Goal: Information Seeking & Learning: Find specific page/section

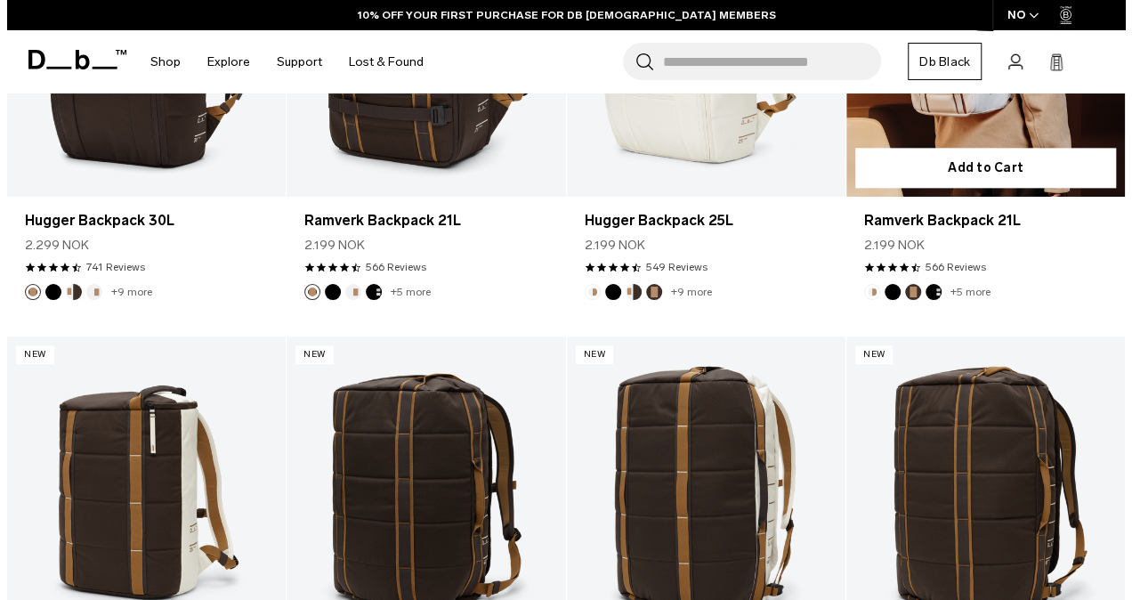
scroll to position [1001, 0]
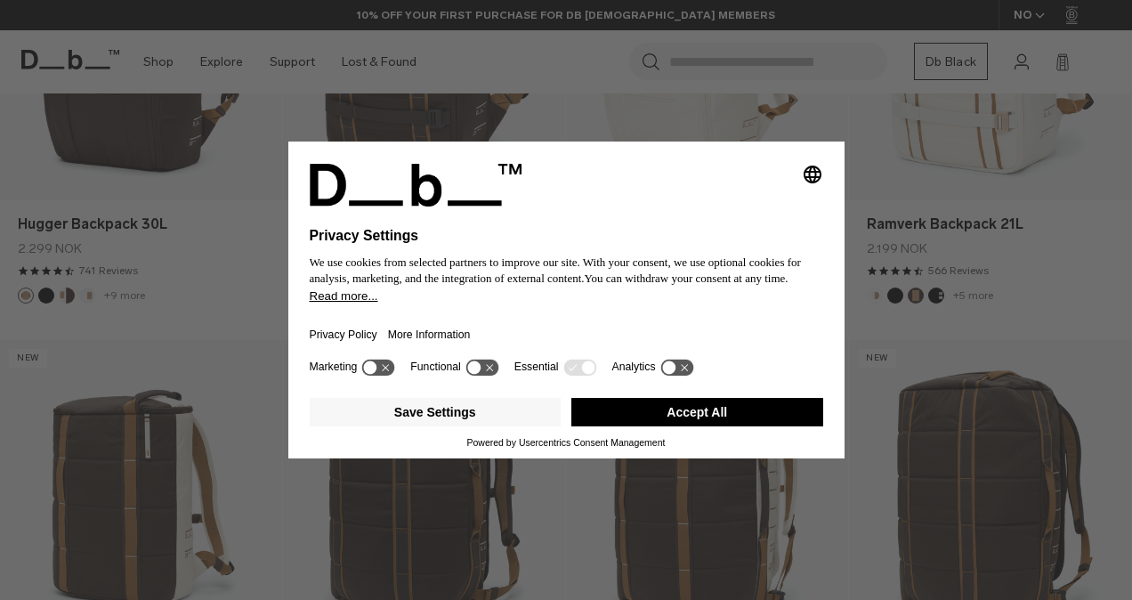
click at [596, 419] on button "Accept All" at bounding box center [697, 412] width 252 height 28
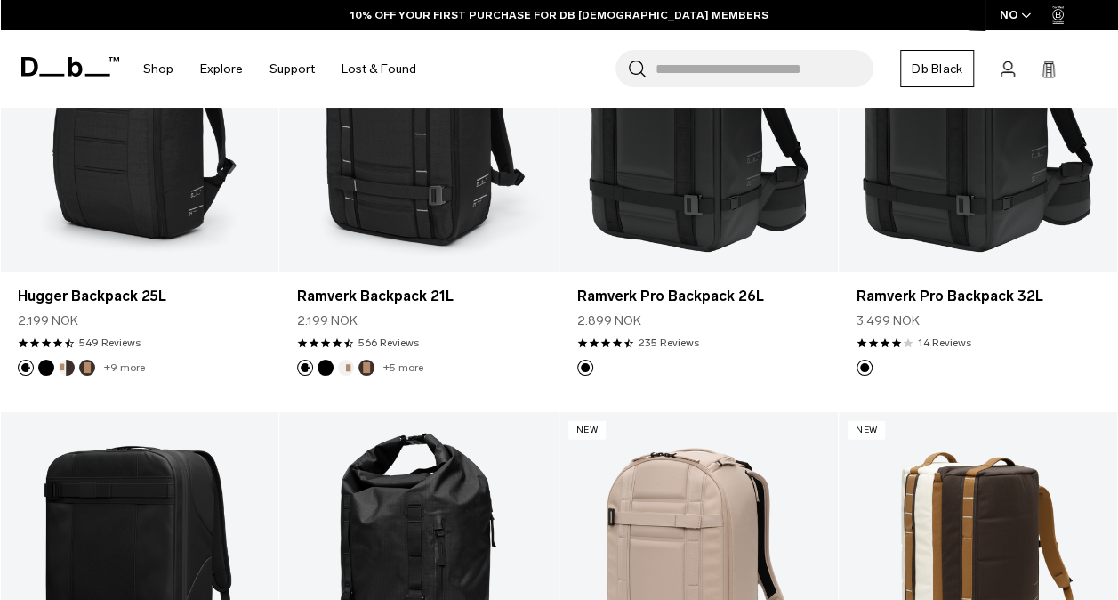
scroll to position [1894, 0]
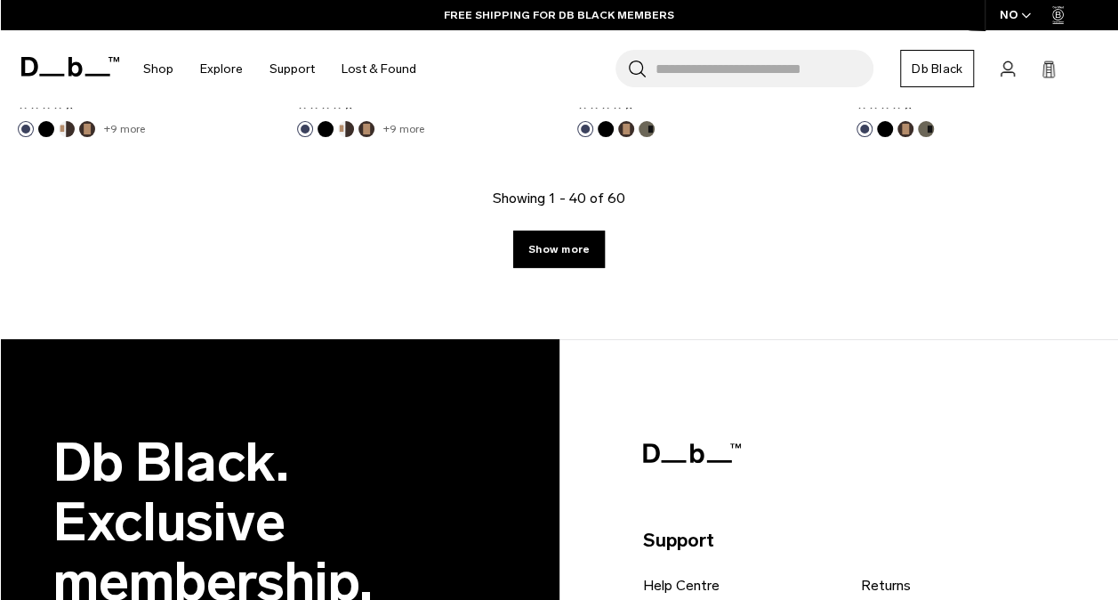
scroll to position [4966, 0]
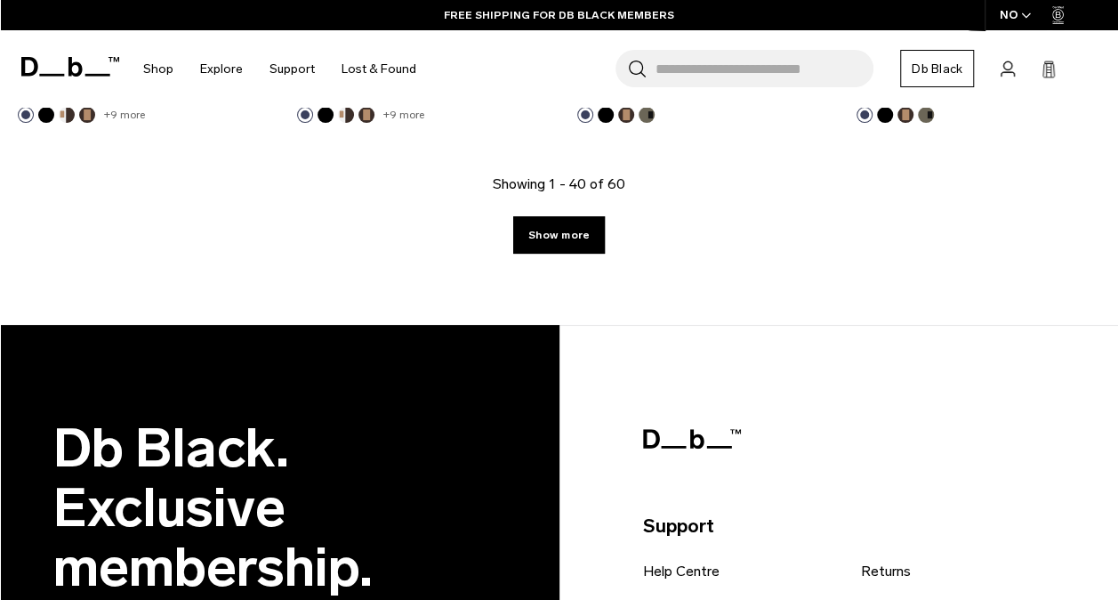
drag, startPoint x: 566, startPoint y: 529, endPoint x: 626, endPoint y: 349, distance: 189.7
click at [582, 237] on link "Show more" at bounding box center [559, 234] width 92 height 37
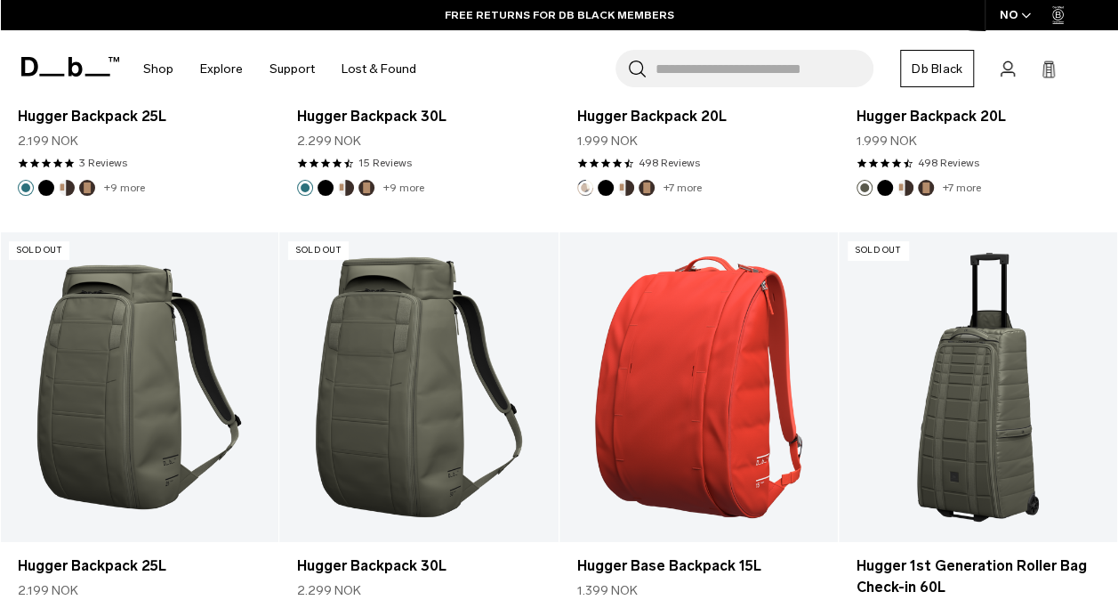
scroll to position [6719, 0]
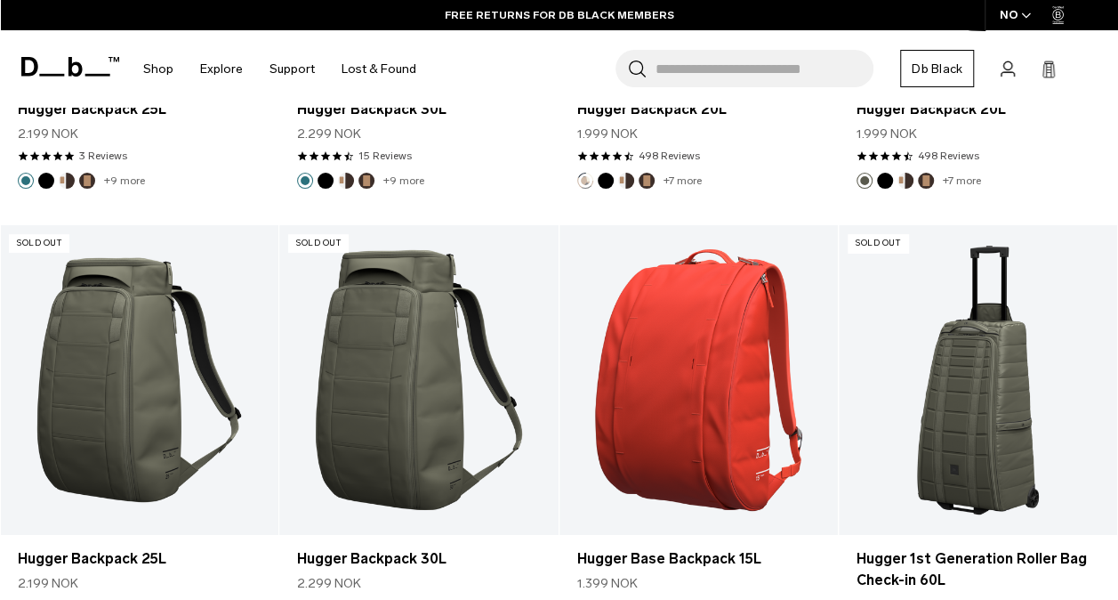
click at [797, 70] on input "Search for Bags, Luggage..." at bounding box center [765, 68] width 218 height 37
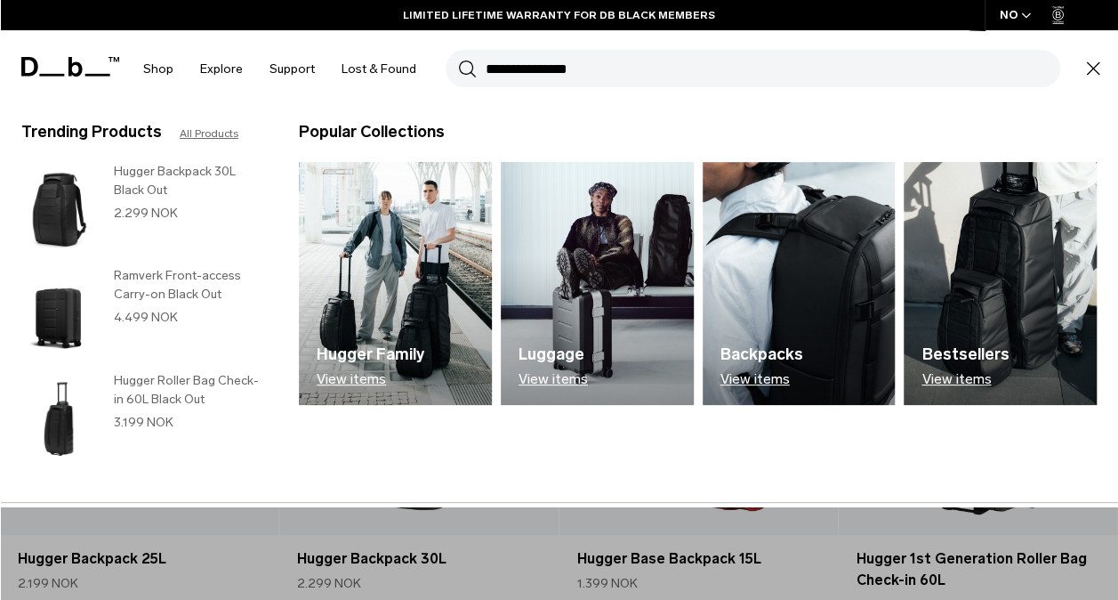
type input "**********"
click at [458, 59] on button "Search" at bounding box center [467, 69] width 19 height 20
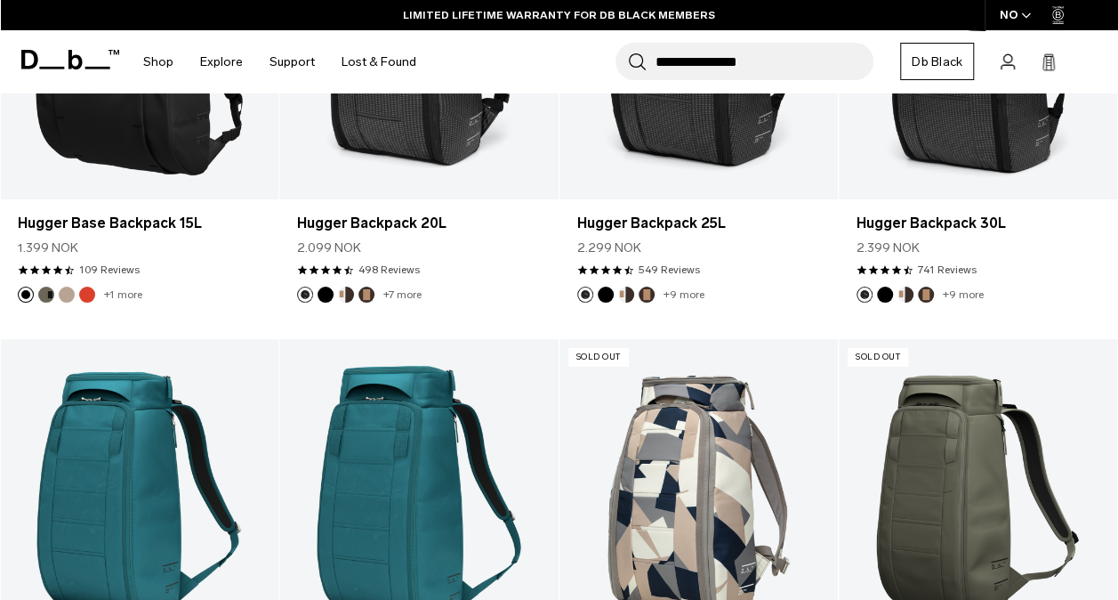
scroll to position [6123, 0]
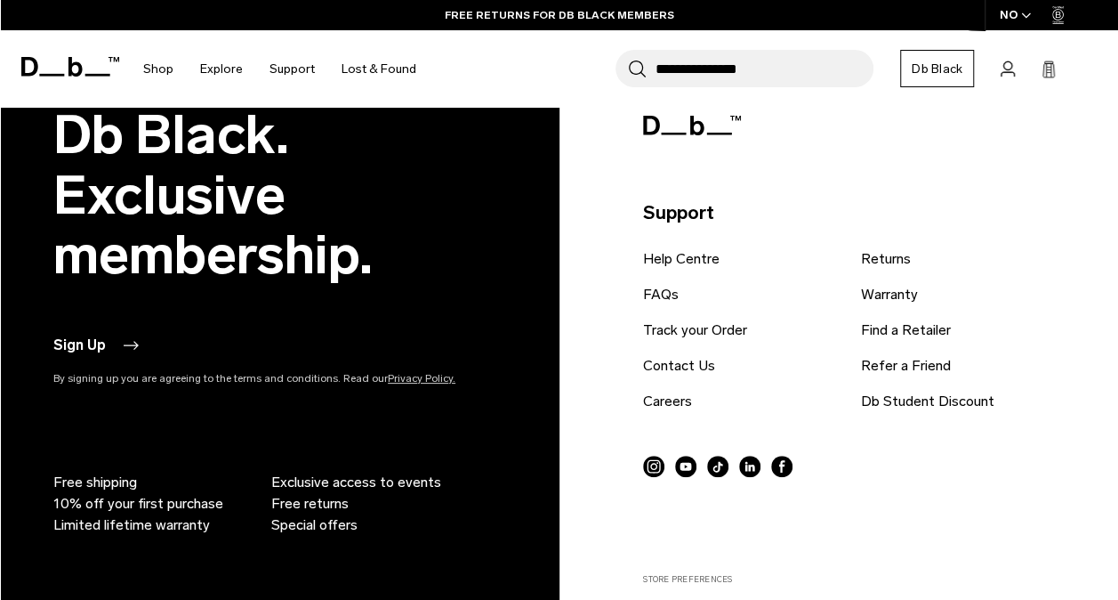
scroll to position [3246, 0]
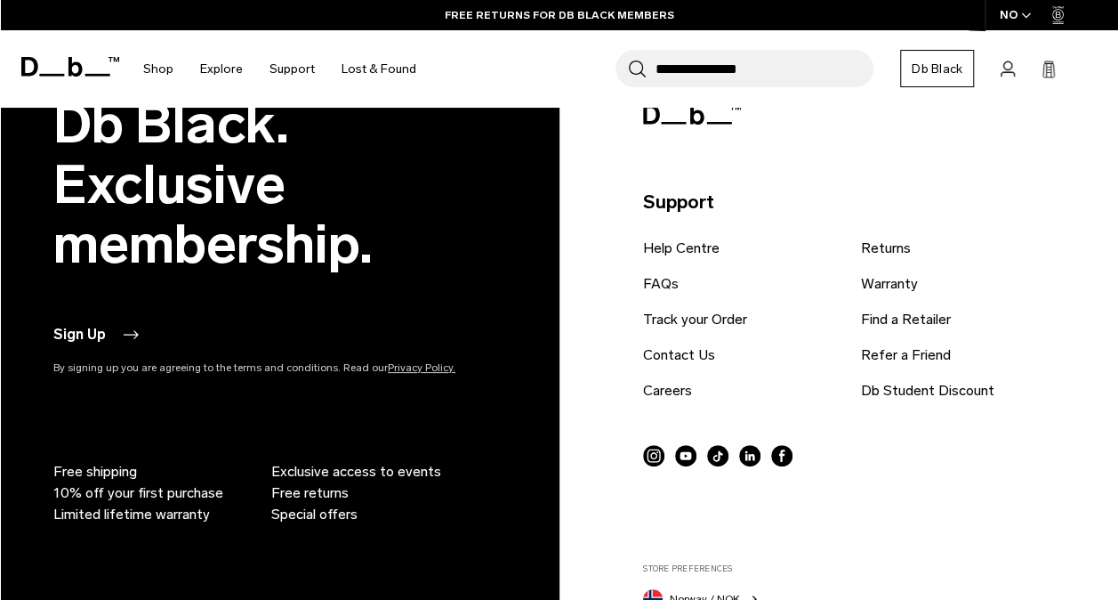
drag, startPoint x: 765, startPoint y: 68, endPoint x: 625, endPoint y: 66, distance: 140.6
click at [625, 66] on div "**********" at bounding box center [745, 68] width 258 height 37
type input "**********"
click at [628, 59] on button "Search" at bounding box center [637, 69] width 19 height 20
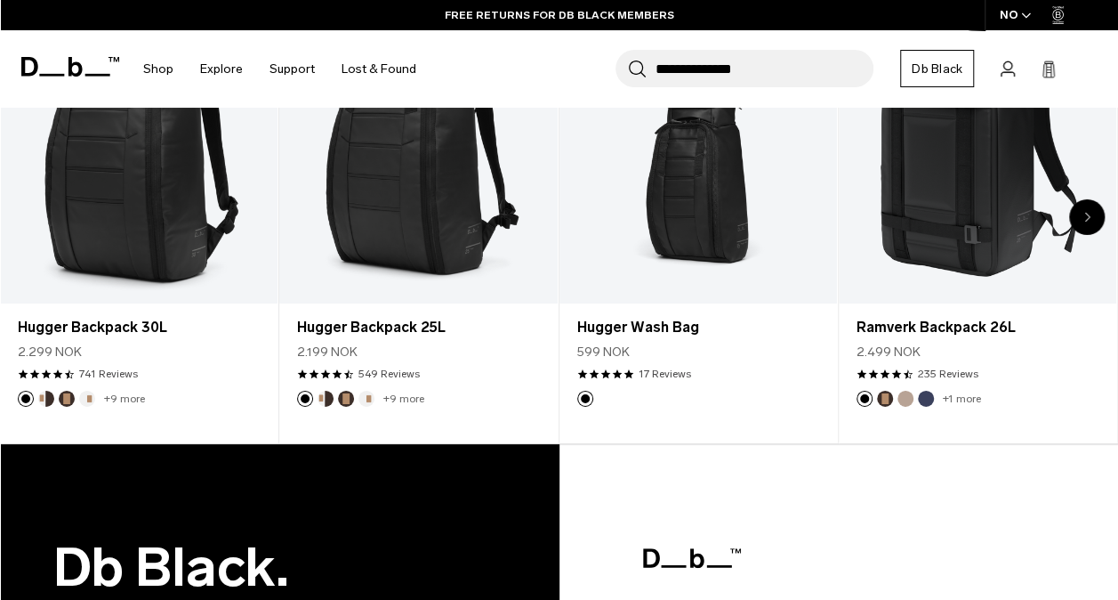
scroll to position [2907, 0]
